Goal: Information Seeking & Learning: Learn about a topic

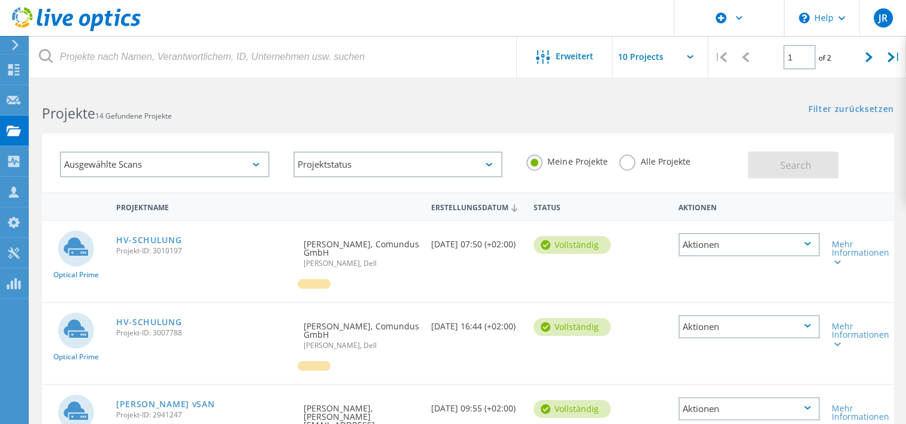
click at [92, 23] on use at bounding box center [76, 19] width 129 height 24
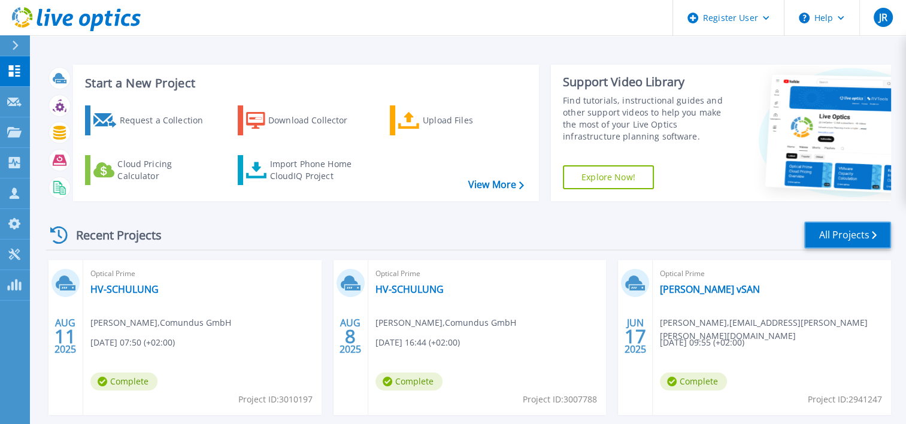
click at [851, 233] on link "All Projects" at bounding box center [847, 234] width 87 height 27
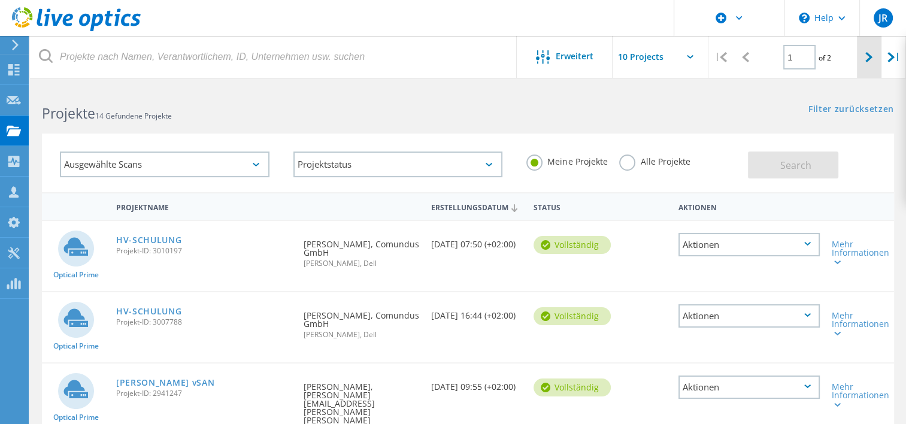
click at [860, 60] on div at bounding box center [869, 57] width 25 height 43
type input "2"
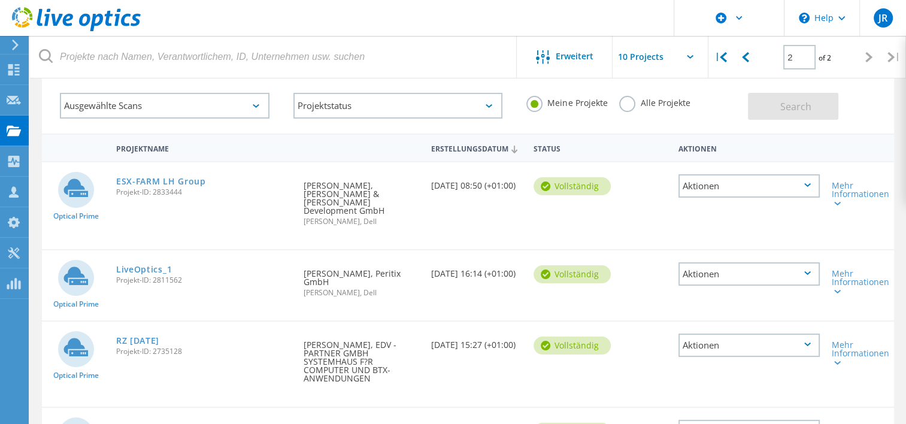
scroll to position [127, 0]
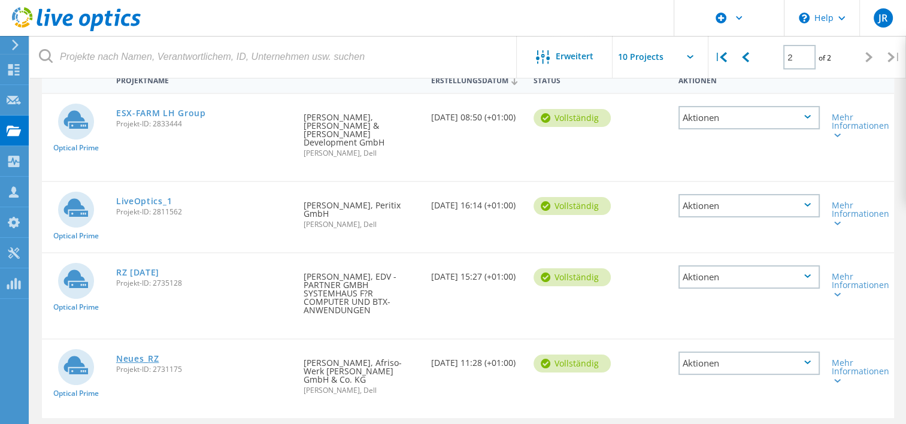
click at [144, 354] on link "Neues_RZ" at bounding box center [137, 358] width 43 height 8
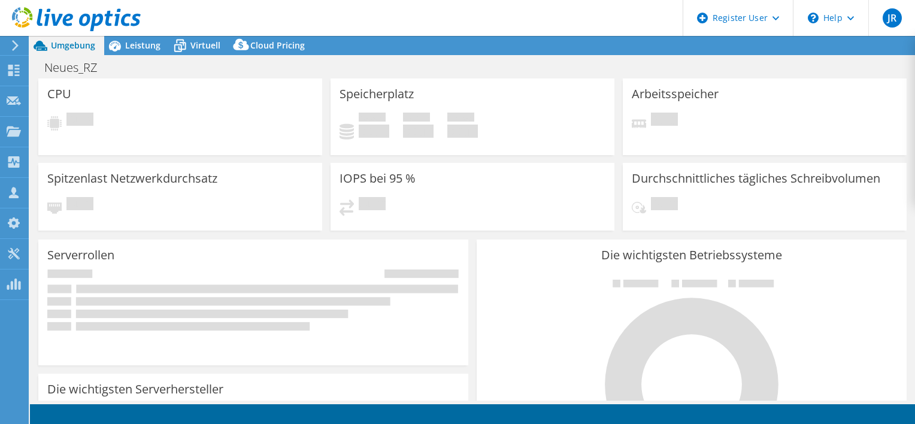
select select "EUFrankfurt"
select select "USD"
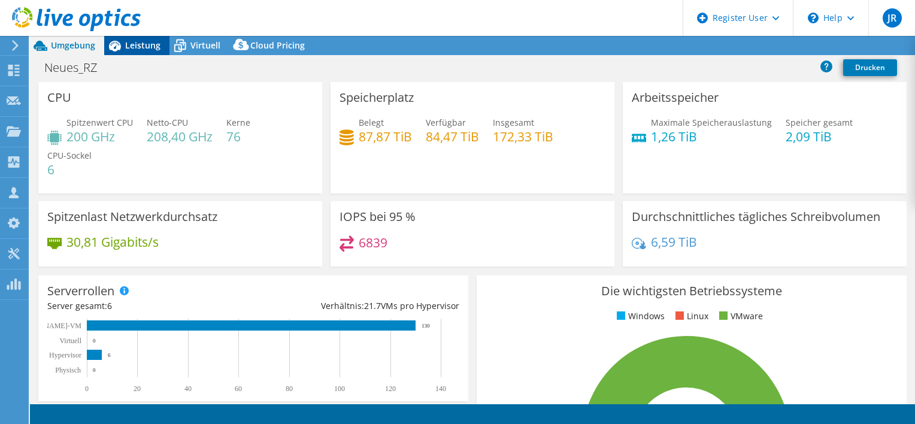
click at [141, 45] on span "Leistung" at bounding box center [142, 45] width 35 height 11
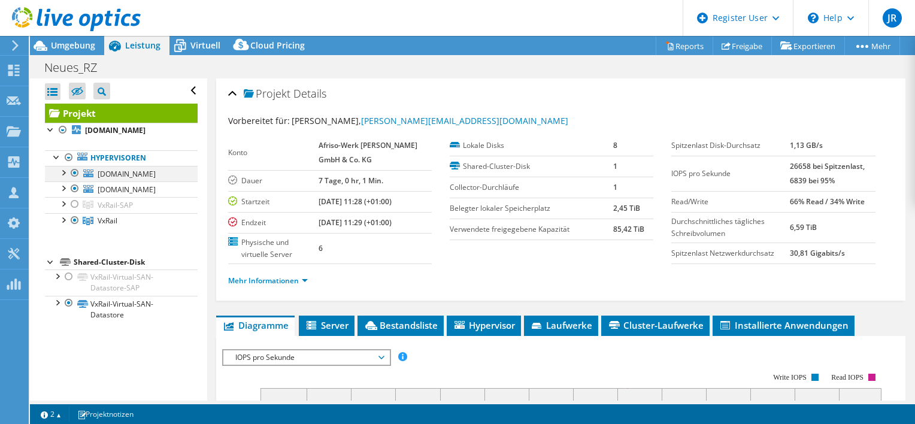
click at [62, 171] on div at bounding box center [63, 172] width 12 height 12
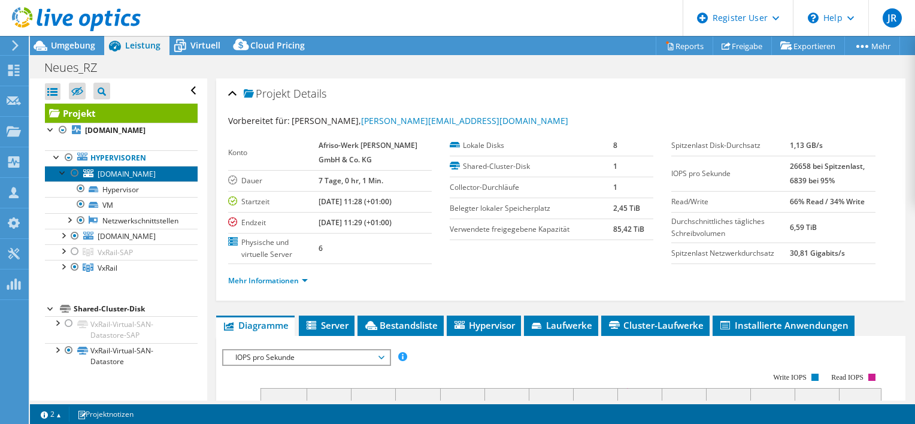
click at [120, 172] on span "esxal1.afriso.de" at bounding box center [127, 174] width 58 height 10
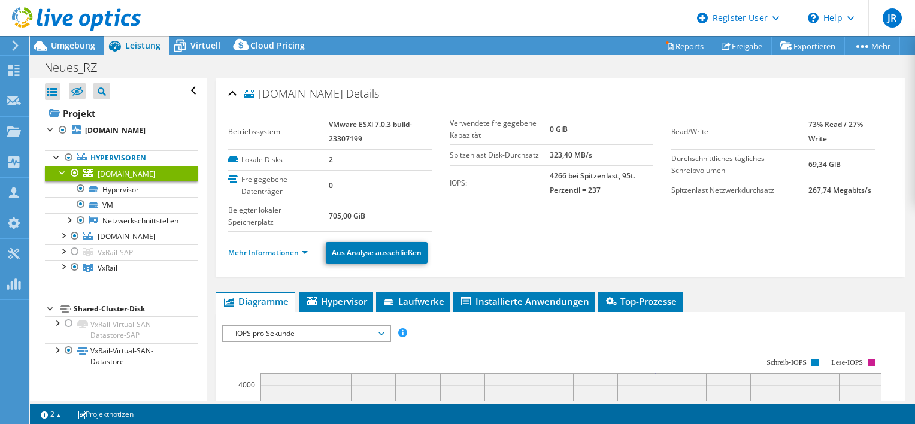
click at [264, 247] on link "Mehr Informationen" at bounding box center [268, 252] width 80 height 10
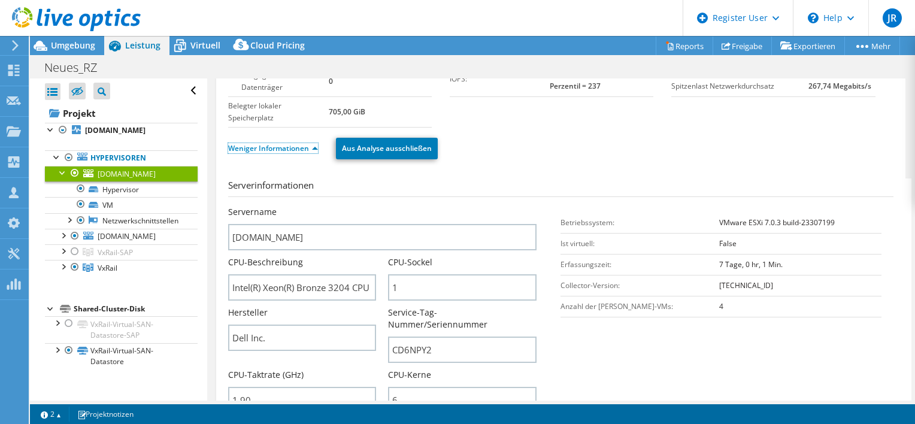
scroll to position [180, 0]
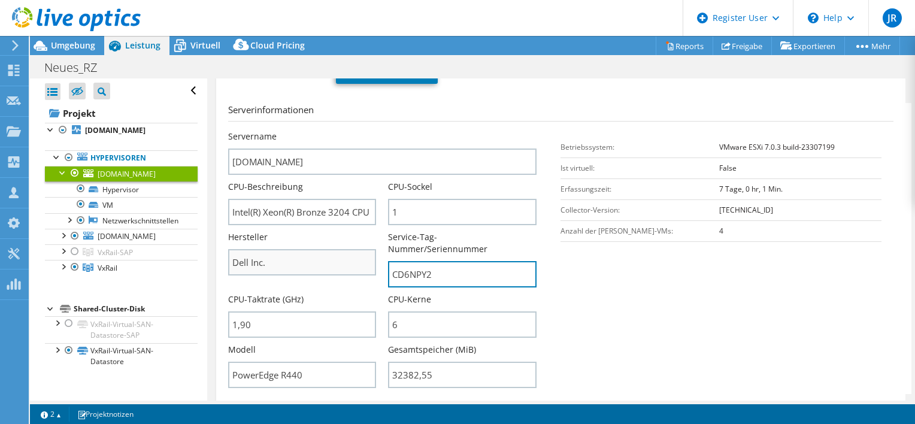
drag, startPoint x: 448, startPoint y: 257, endPoint x: 369, endPoint y: 252, distance: 79.2
click at [369, 131] on div "Servername esxal1.afriso.de CPU-Beschreibung Intel(R) Xeon(R) Bronze 3204 CPU @…" at bounding box center [388, 131] width 321 height 0
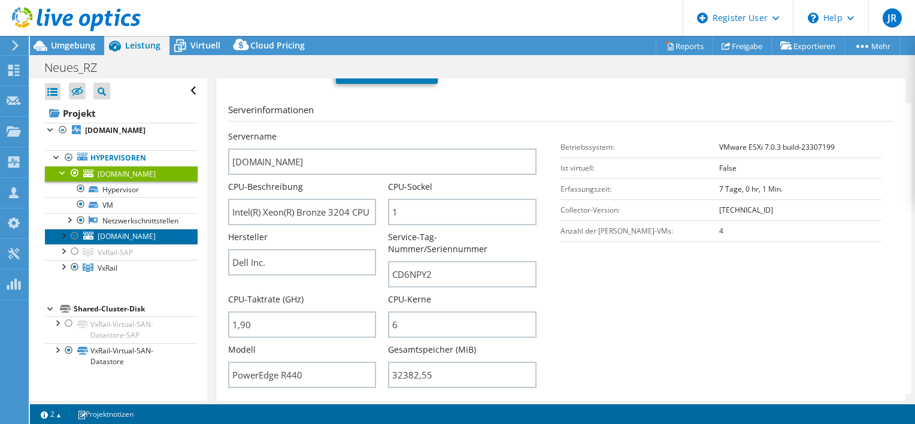
click at [117, 235] on span "esxam1.afriso.de" at bounding box center [127, 236] width 58 height 10
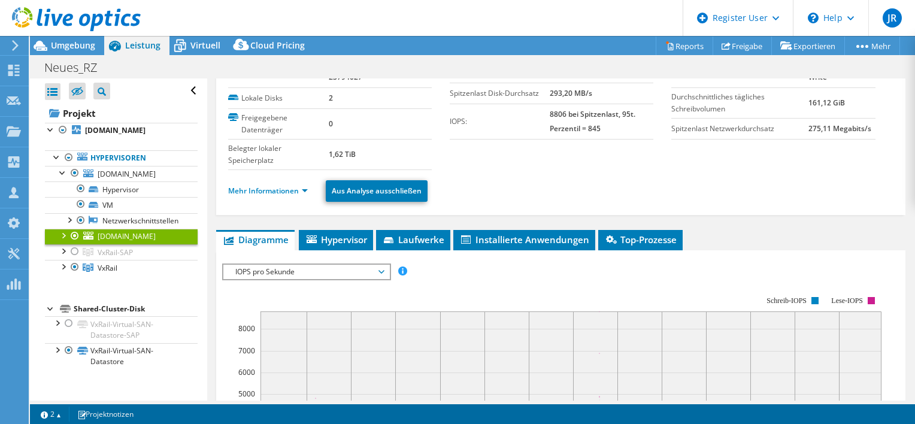
scroll to position [0, 0]
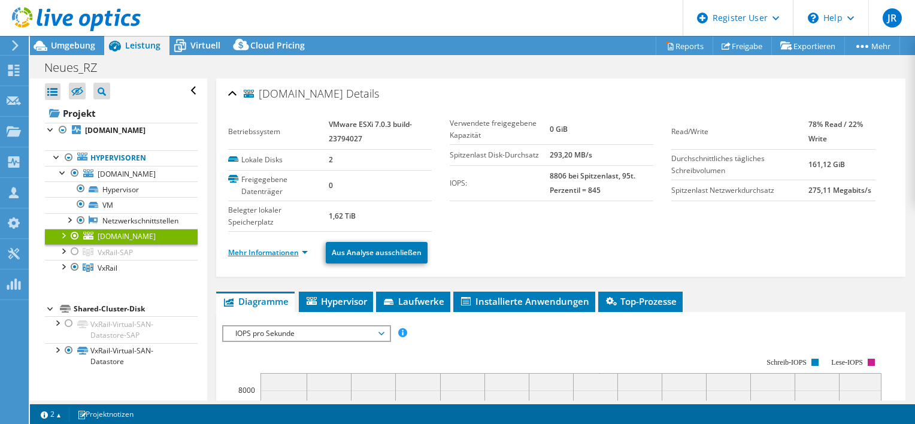
click at [280, 248] on link "Mehr Informationen" at bounding box center [268, 252] width 80 height 10
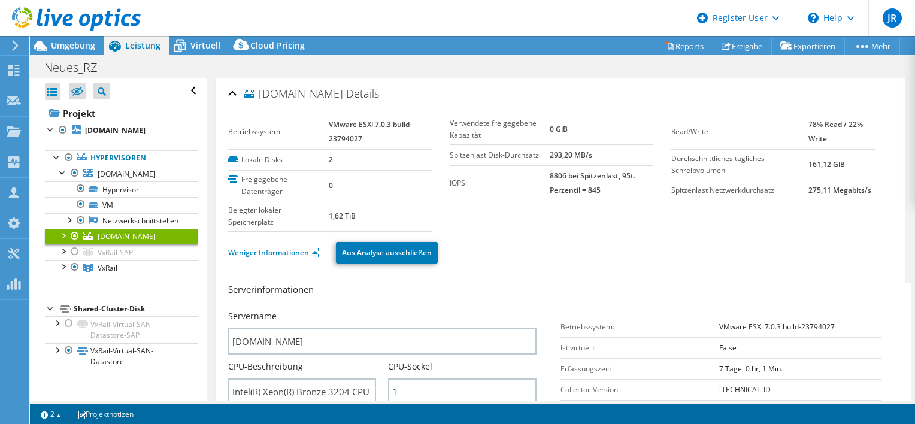
scroll to position [239, 0]
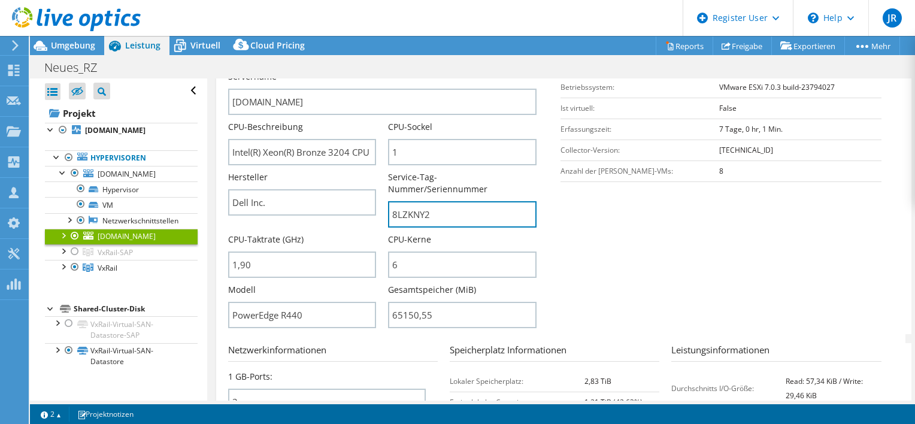
drag, startPoint x: 447, startPoint y: 202, endPoint x: 381, endPoint y: 199, distance: 65.9
click at [381, 71] on div "Servername esxam1.afriso.de CPU-Beschreibung Intel(R) Xeon(R) Bronze 3204 CPU @…" at bounding box center [388, 71] width 321 height 0
